Goal: Task Accomplishment & Management: Manage account settings

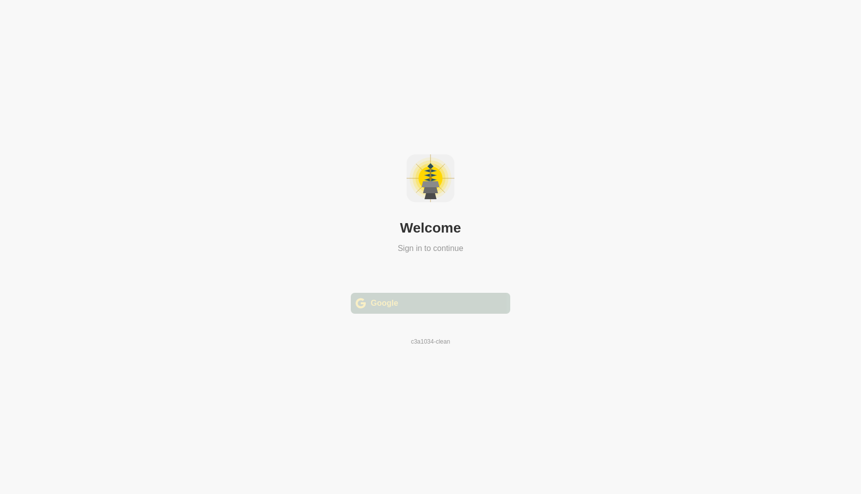
click at [434, 310] on div " Google" at bounding box center [430, 303] width 159 height 21
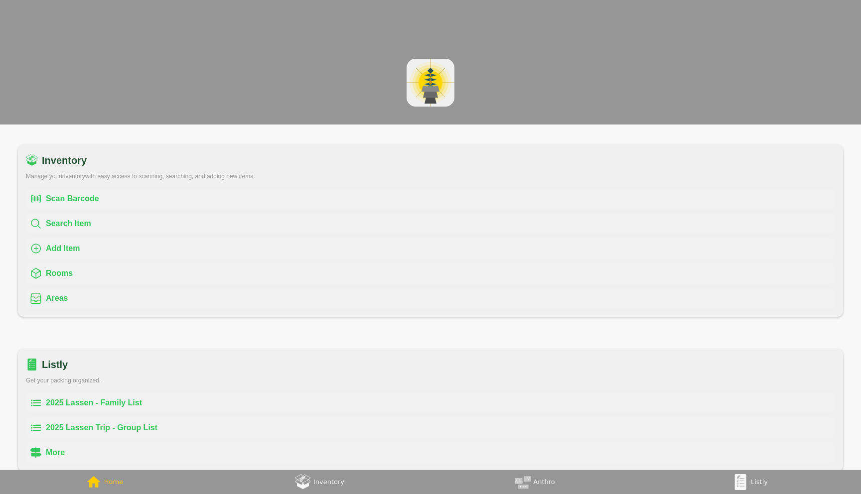
click at [132, 401] on div "2025 Lassen - Family List" at bounding box center [94, 403] width 96 height 12
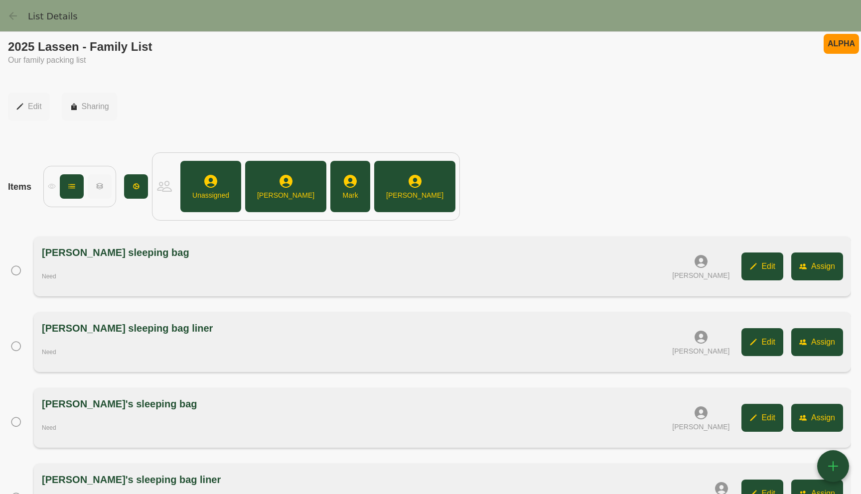
click at [10, 8] on link "(tabs), back" at bounding box center [12, 15] width 15 height 15
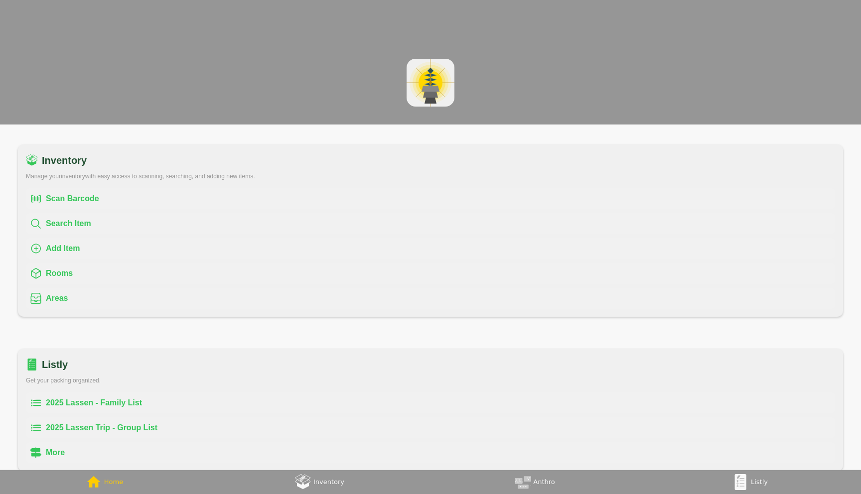
click at [130, 422] on div "2025 Lassen Trip - Group List" at bounding box center [102, 428] width 112 height 12
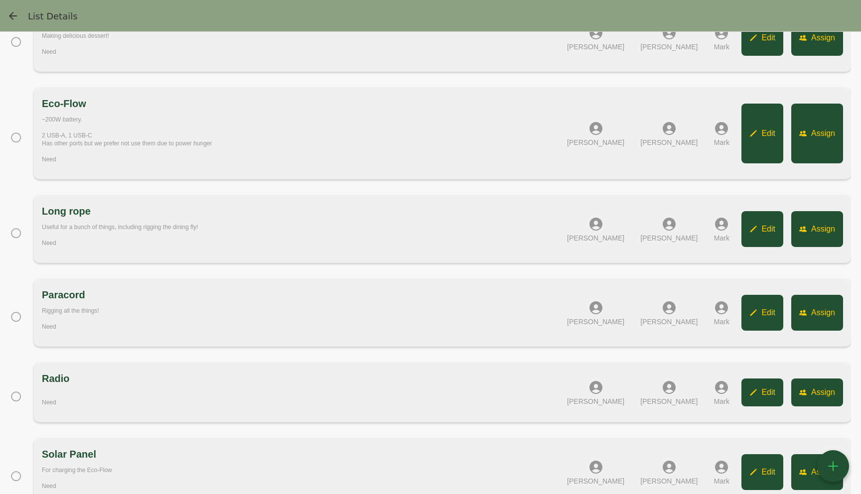
scroll to position [339, 0]
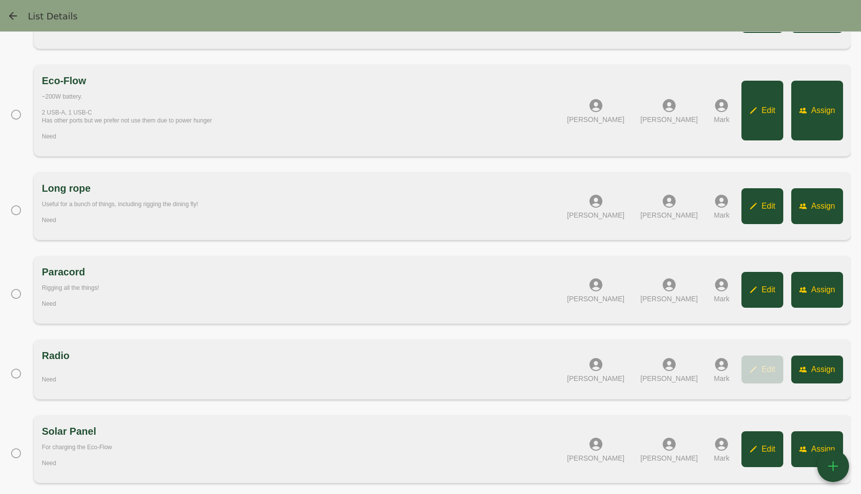
click at [764, 377] on button " Edit" at bounding box center [763, 370] width 42 height 28
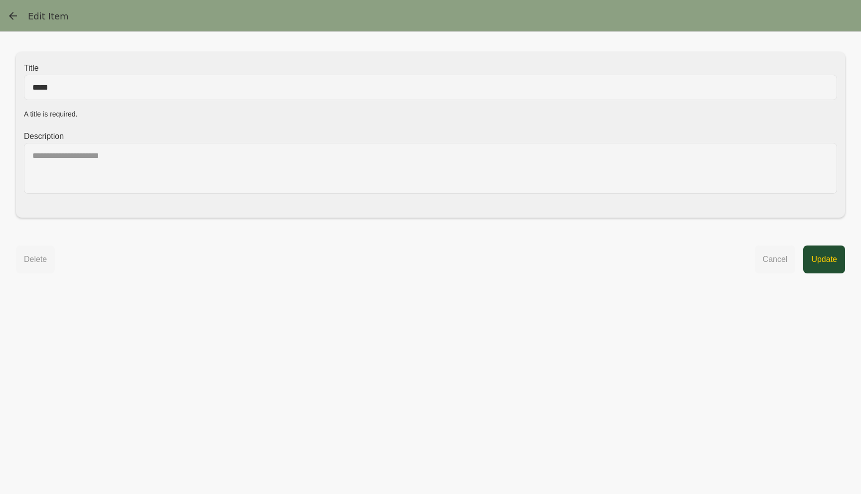
click at [131, 92] on input "*****" at bounding box center [430, 87] width 813 height 25
type input "******"
click at [274, 191] on textarea at bounding box center [430, 168] width 813 height 51
type textarea "****"
type textarea "*"
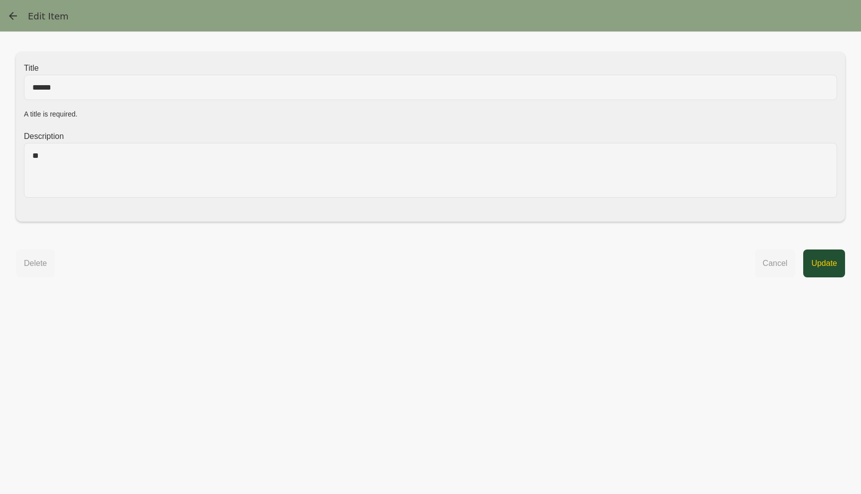
type textarea "*"
type textarea "**********"
click at [818, 270] on div "Update" at bounding box center [824, 264] width 26 height 12
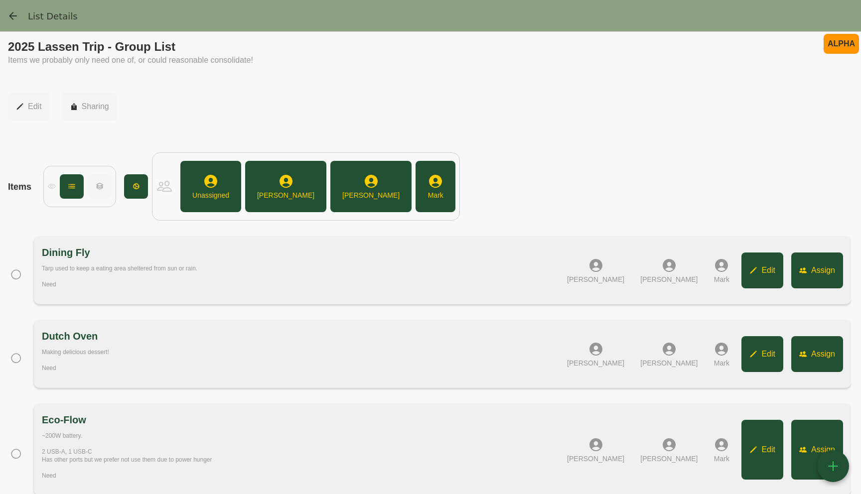
click at [8, 12] on img "(tabs), back" at bounding box center [13, 16] width 12 height 12
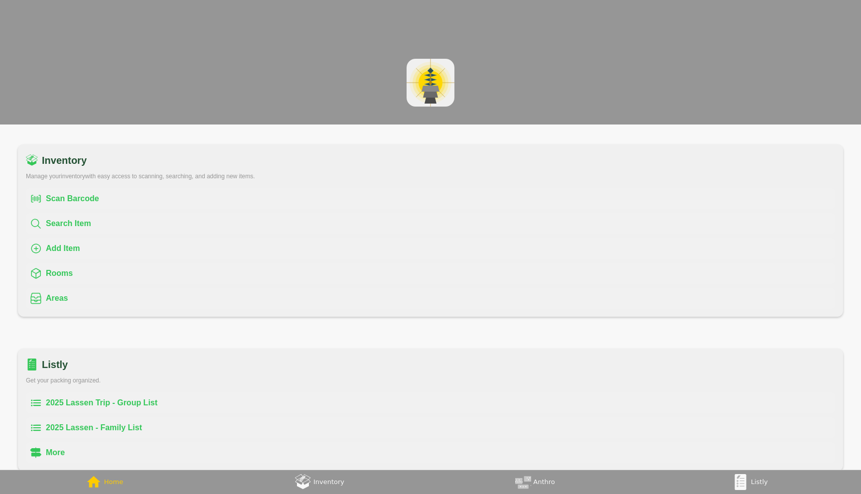
click at [101, 397] on div "2025 Lassen Trip - Group List" at bounding box center [102, 403] width 112 height 12
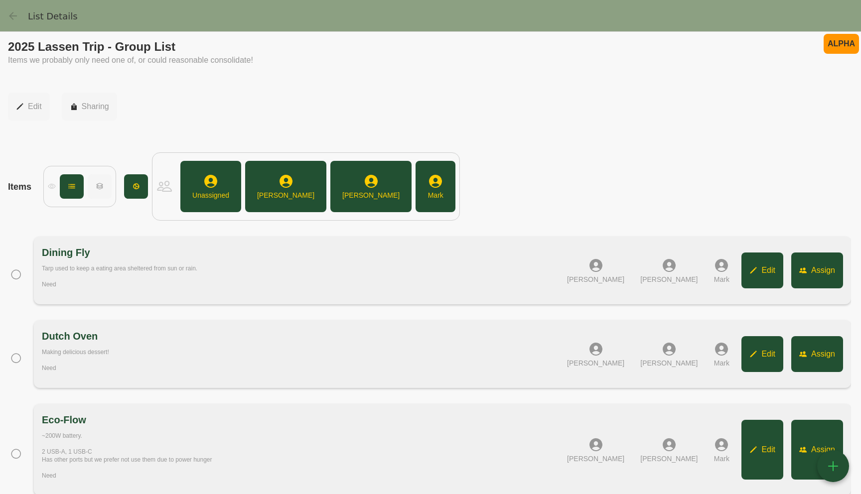
click at [15, 20] on img "(tabs), back" at bounding box center [13, 16] width 12 height 12
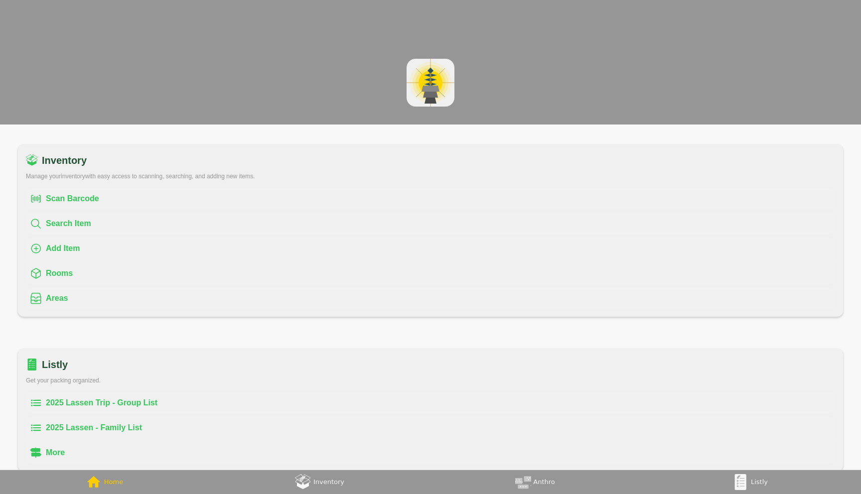
click at [88, 422] on div "2025 Lassen - Family List" at bounding box center [94, 428] width 96 height 12
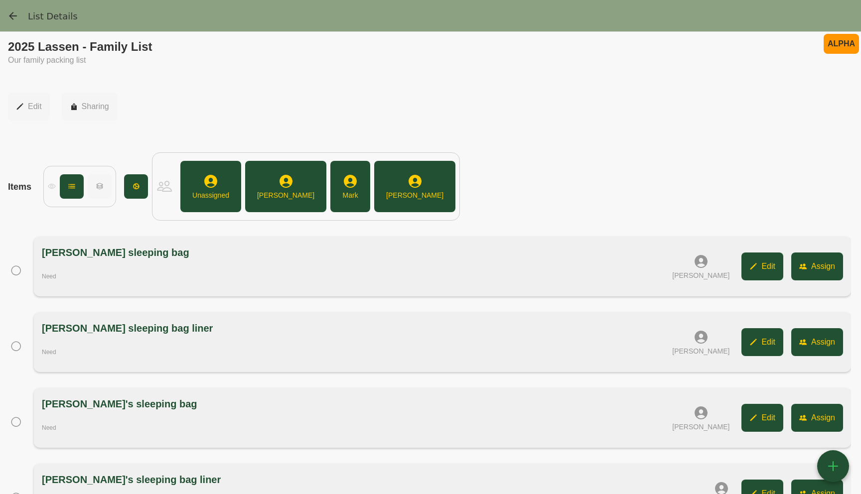
click at [386, 193] on div "Cyrus" at bounding box center [414, 195] width 57 height 10
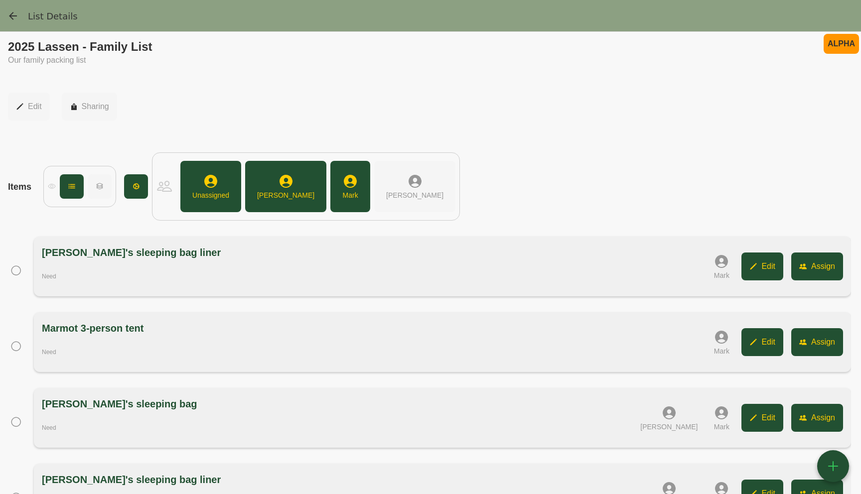
click at [389, 108] on div " Edit  Sharing" at bounding box center [430, 107] width 845 height 44
click at [13, 18] on img "(tabs), back" at bounding box center [13, 16] width 12 height 12
